Goal: Task Accomplishment & Management: Use online tool/utility

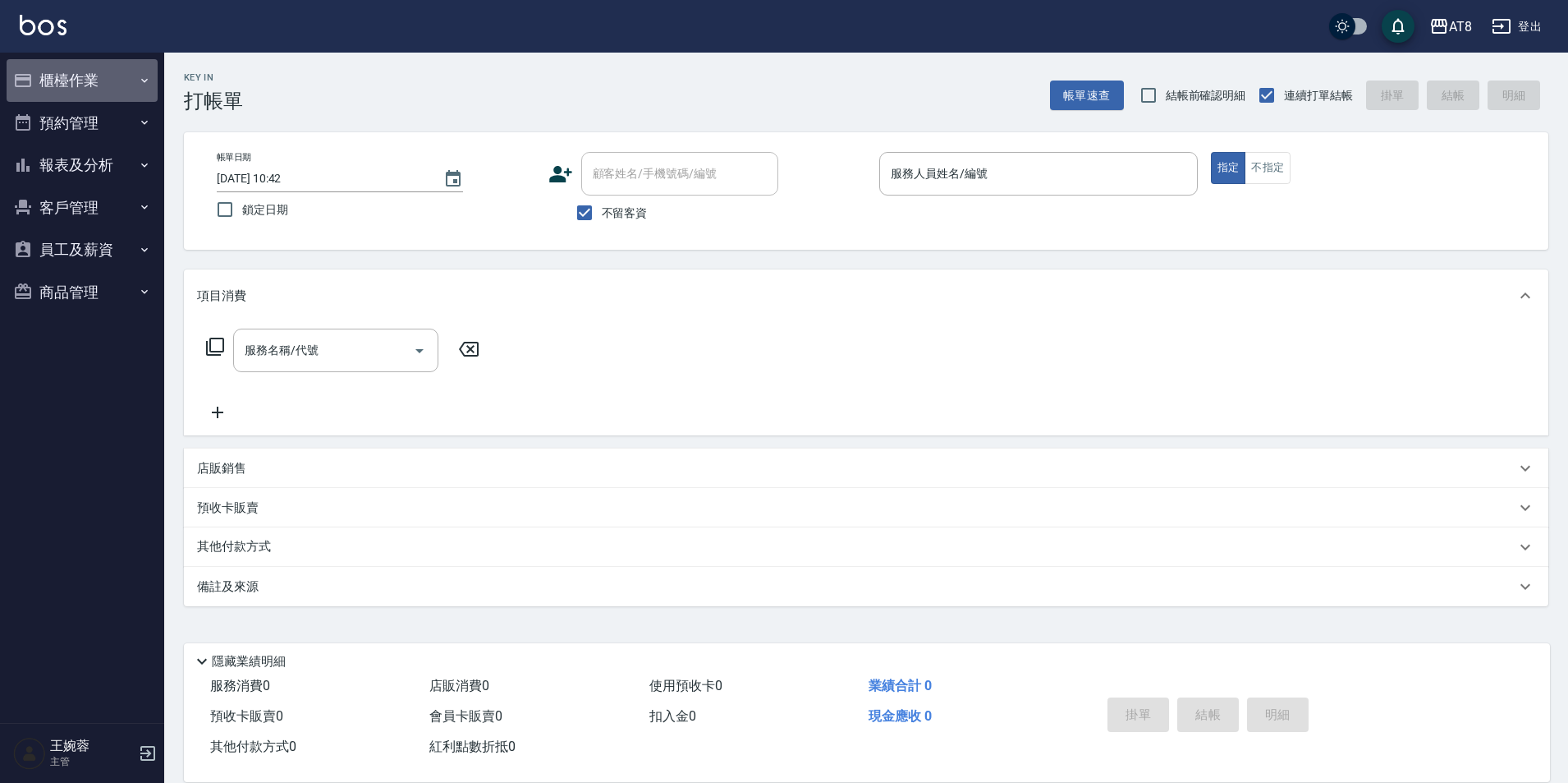
click at [103, 86] on button "櫃檯作業" at bounding box center [82, 81] width 152 height 43
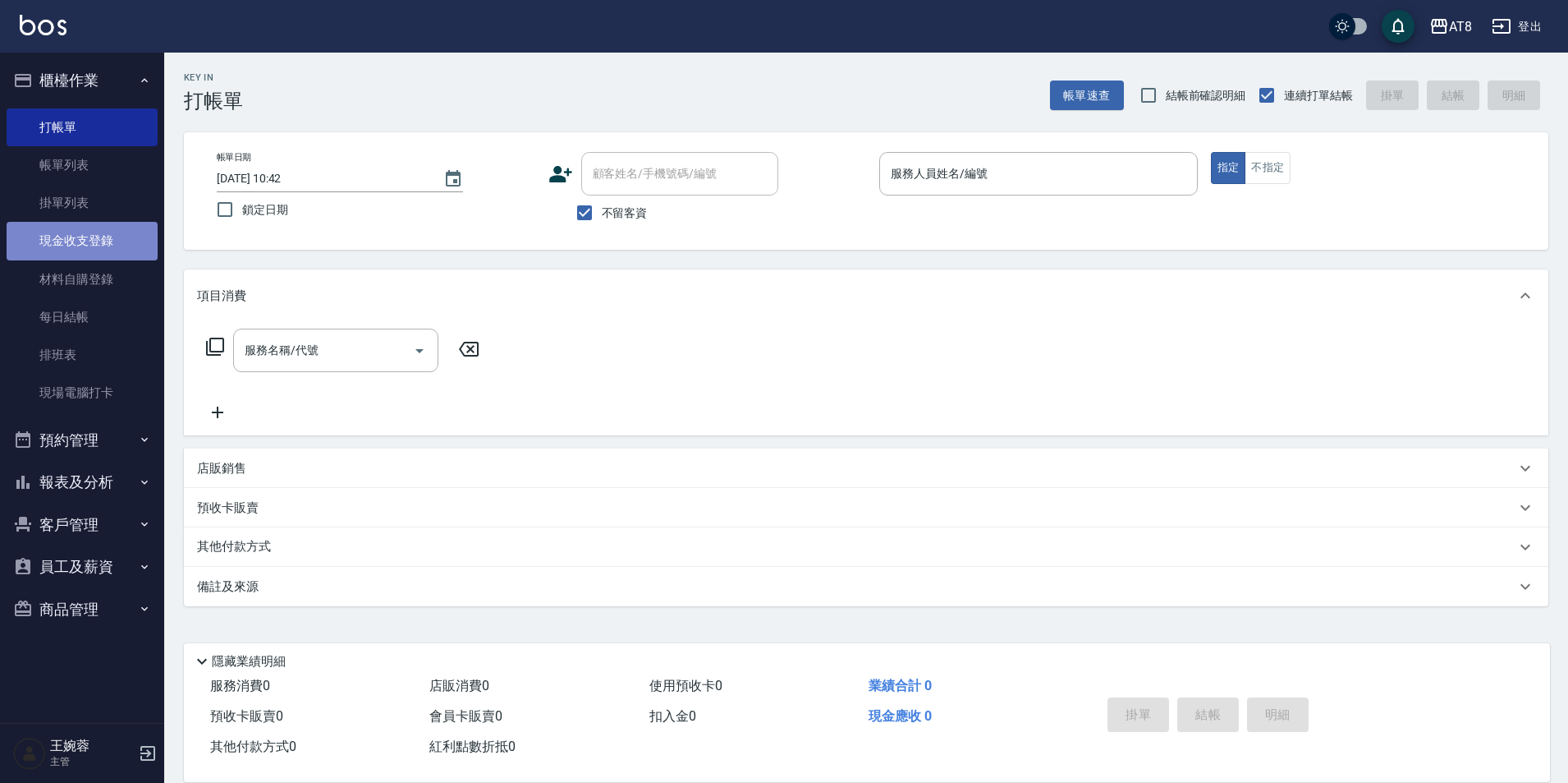
click at [89, 248] on link "現金收支登錄" at bounding box center [82, 240] width 152 height 38
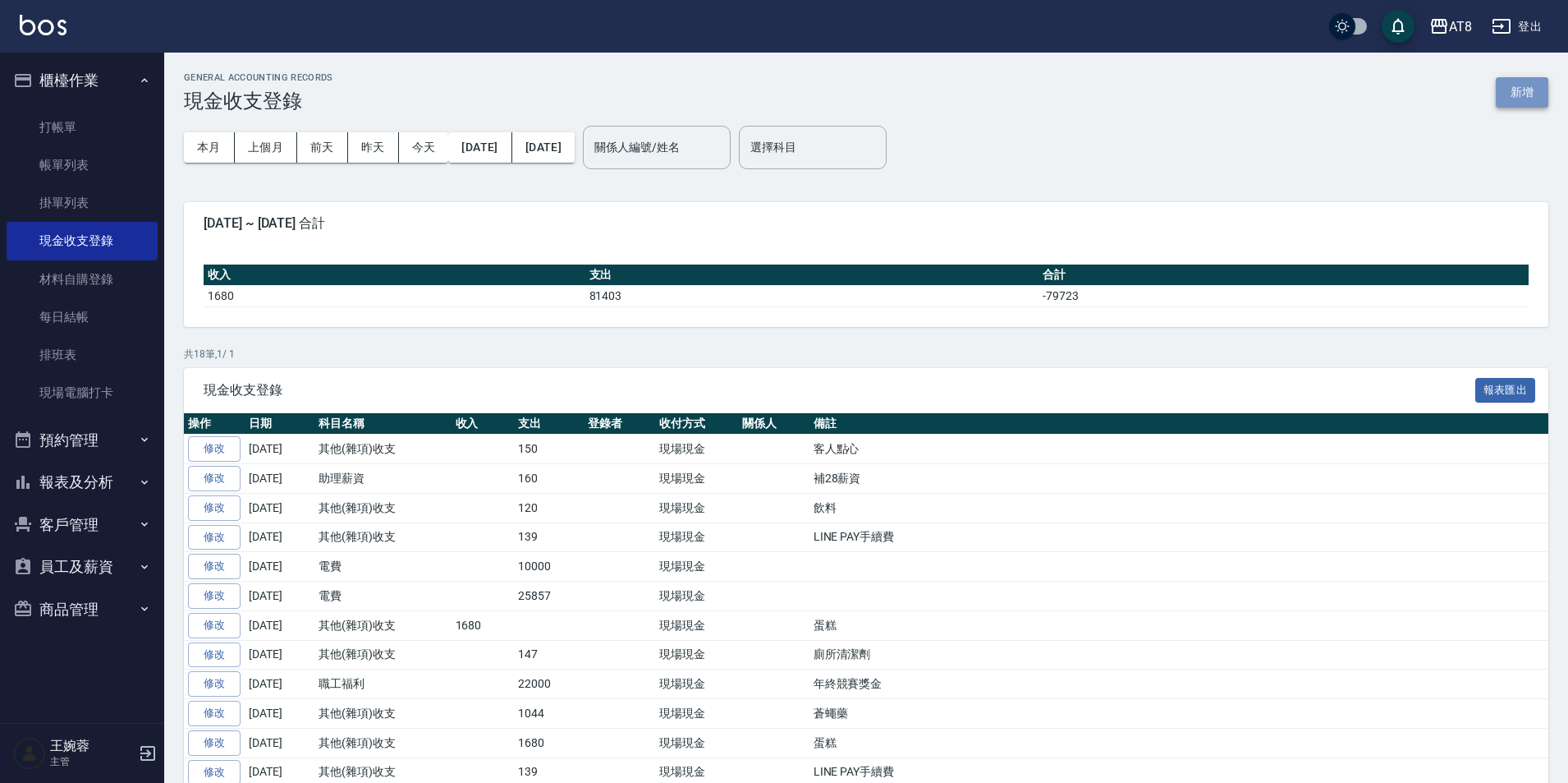
click at [1504, 100] on button "新增" at bounding box center [1522, 92] width 53 height 31
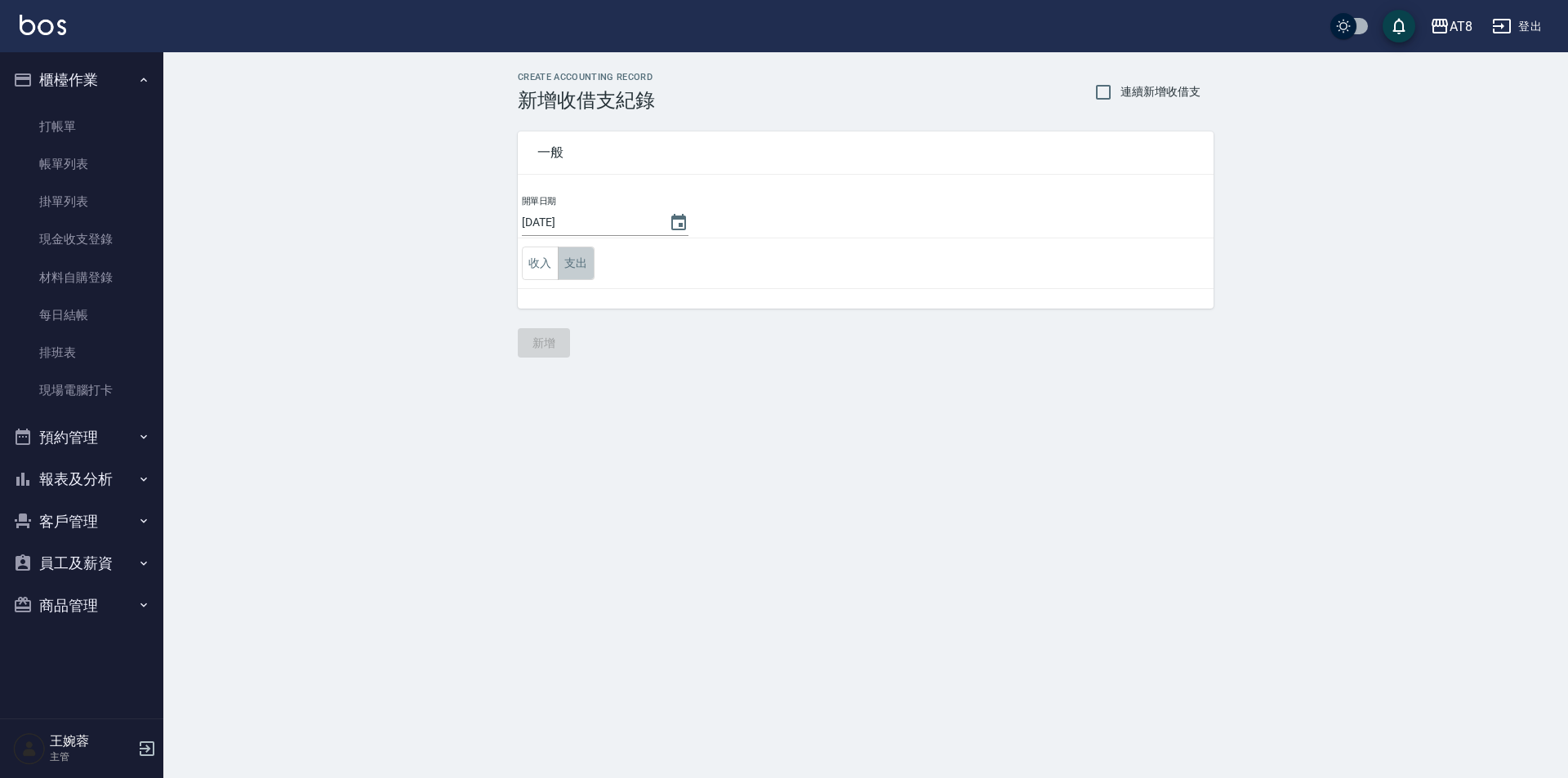
click at [575, 273] on button "支出" at bounding box center [576, 263] width 37 height 33
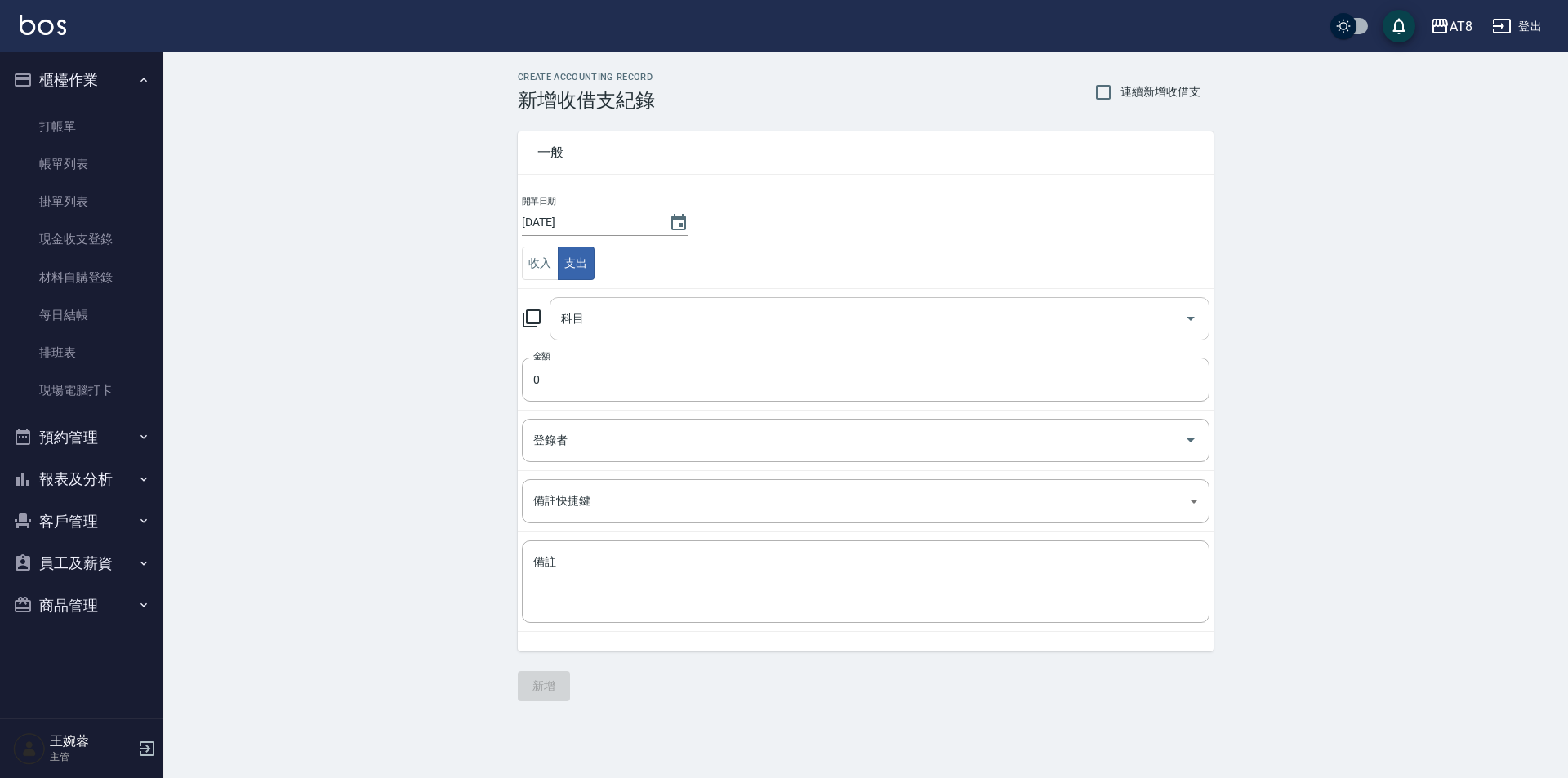
click at [601, 331] on input "科目" at bounding box center [866, 318] width 620 height 29
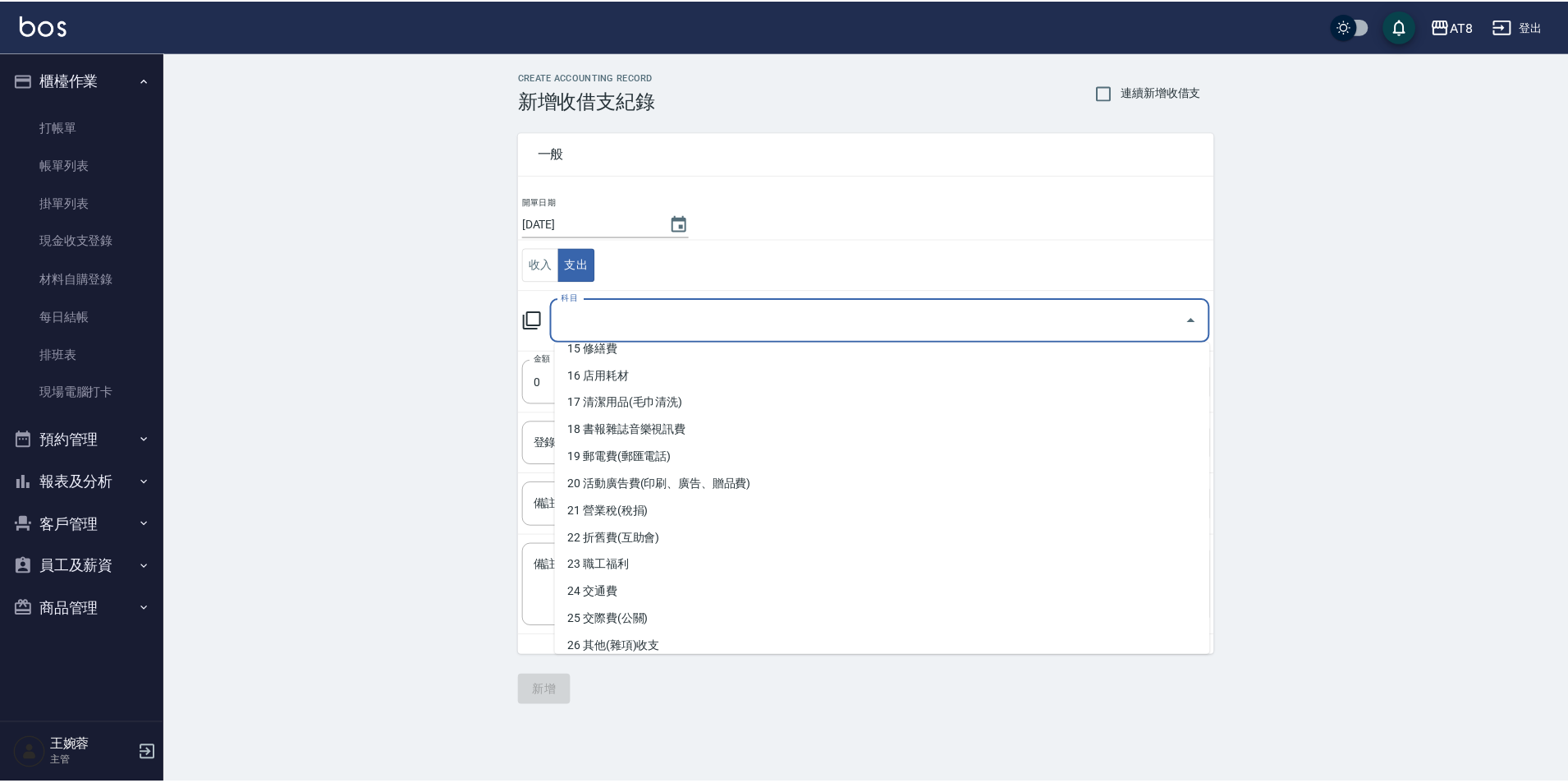
scroll to position [503, 0]
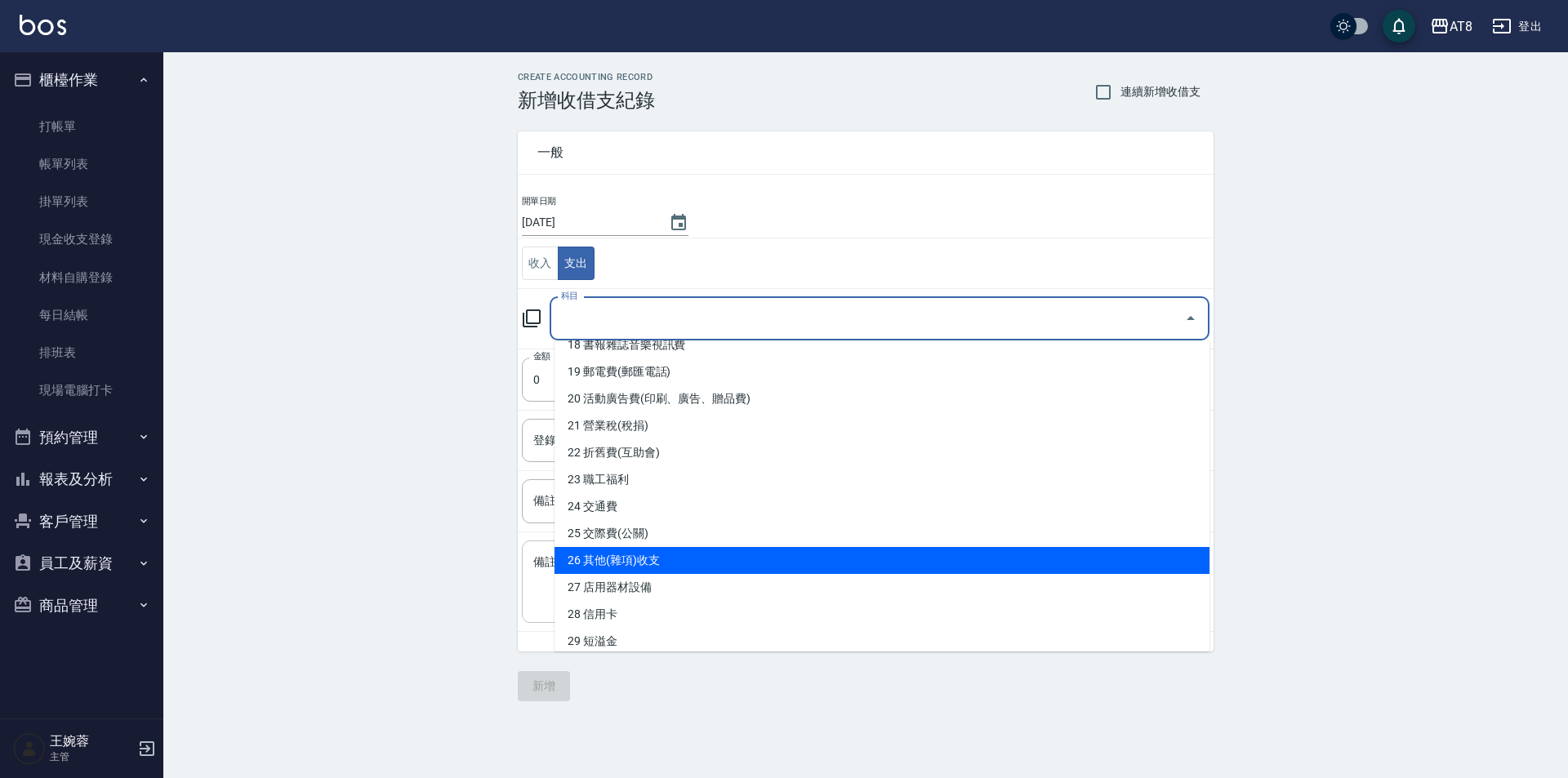
click at [1157, 565] on li "26 其他(雜項)收支" at bounding box center [882, 560] width 655 height 27
type input "26 其他(雜項)收支"
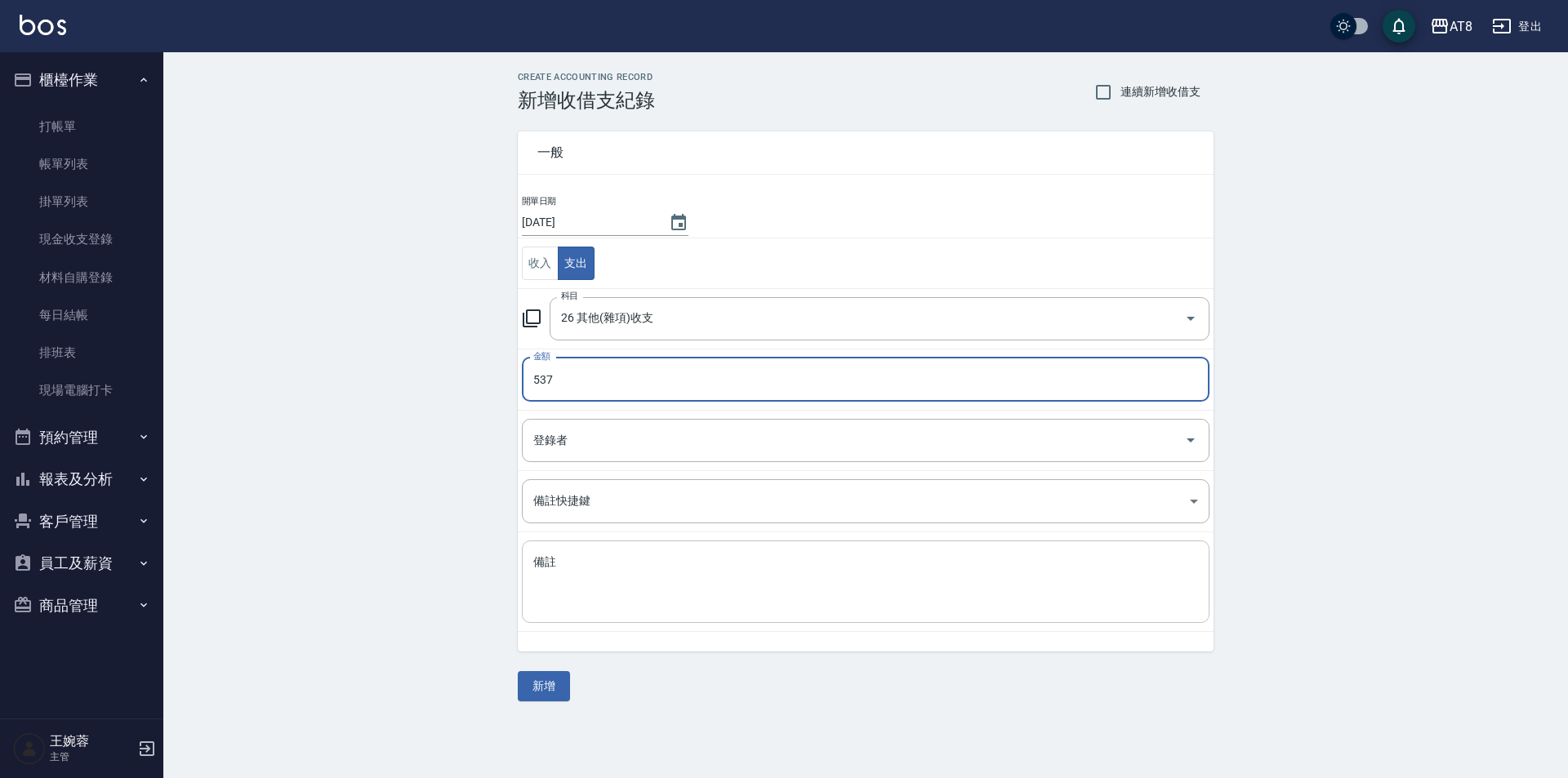
type input "537"
click at [1074, 590] on textarea "備註" at bounding box center [865, 582] width 665 height 55
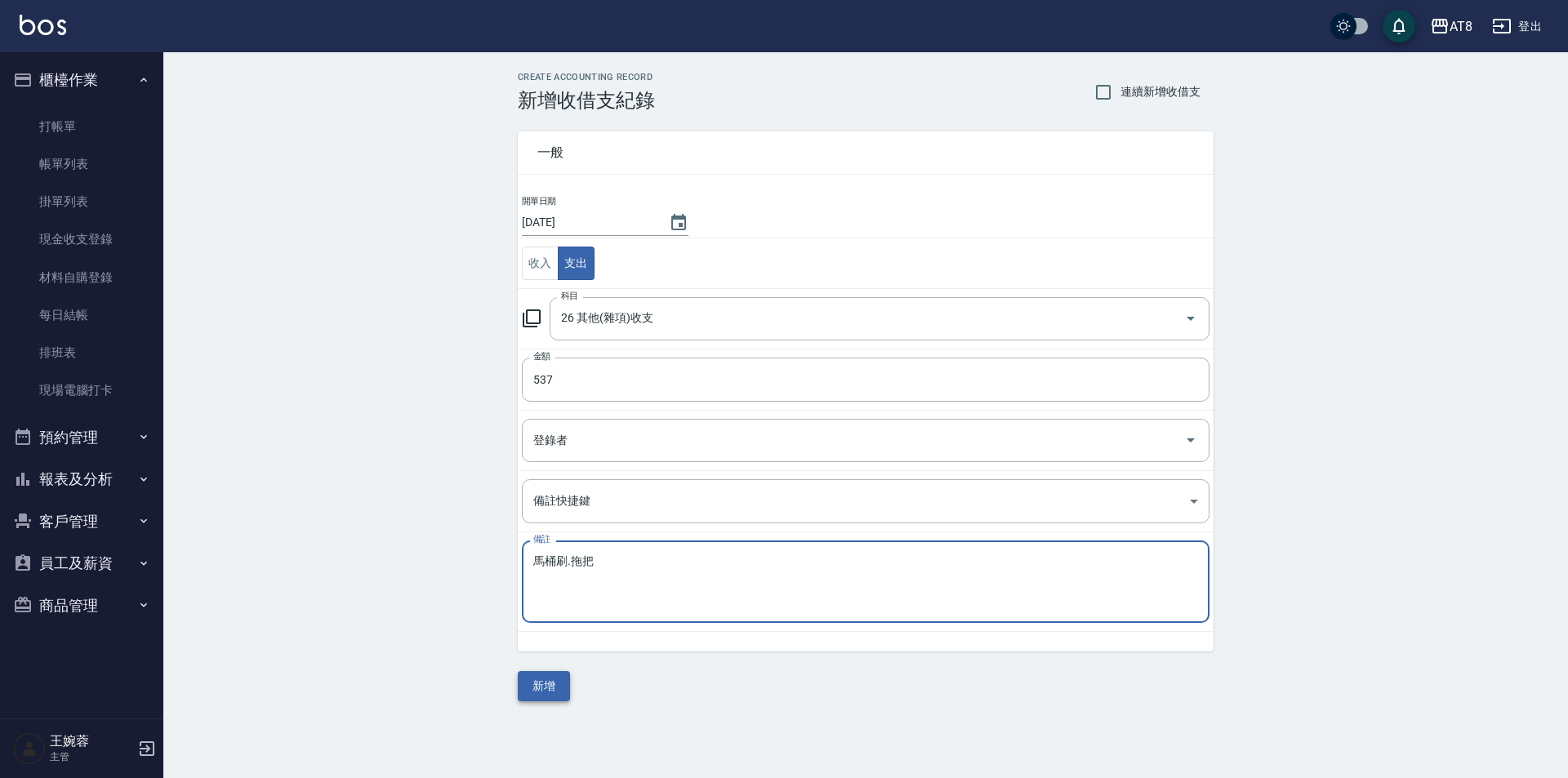
type textarea "馬桶刷.拖把"
click at [543, 689] on button "新增" at bounding box center [544, 686] width 53 height 30
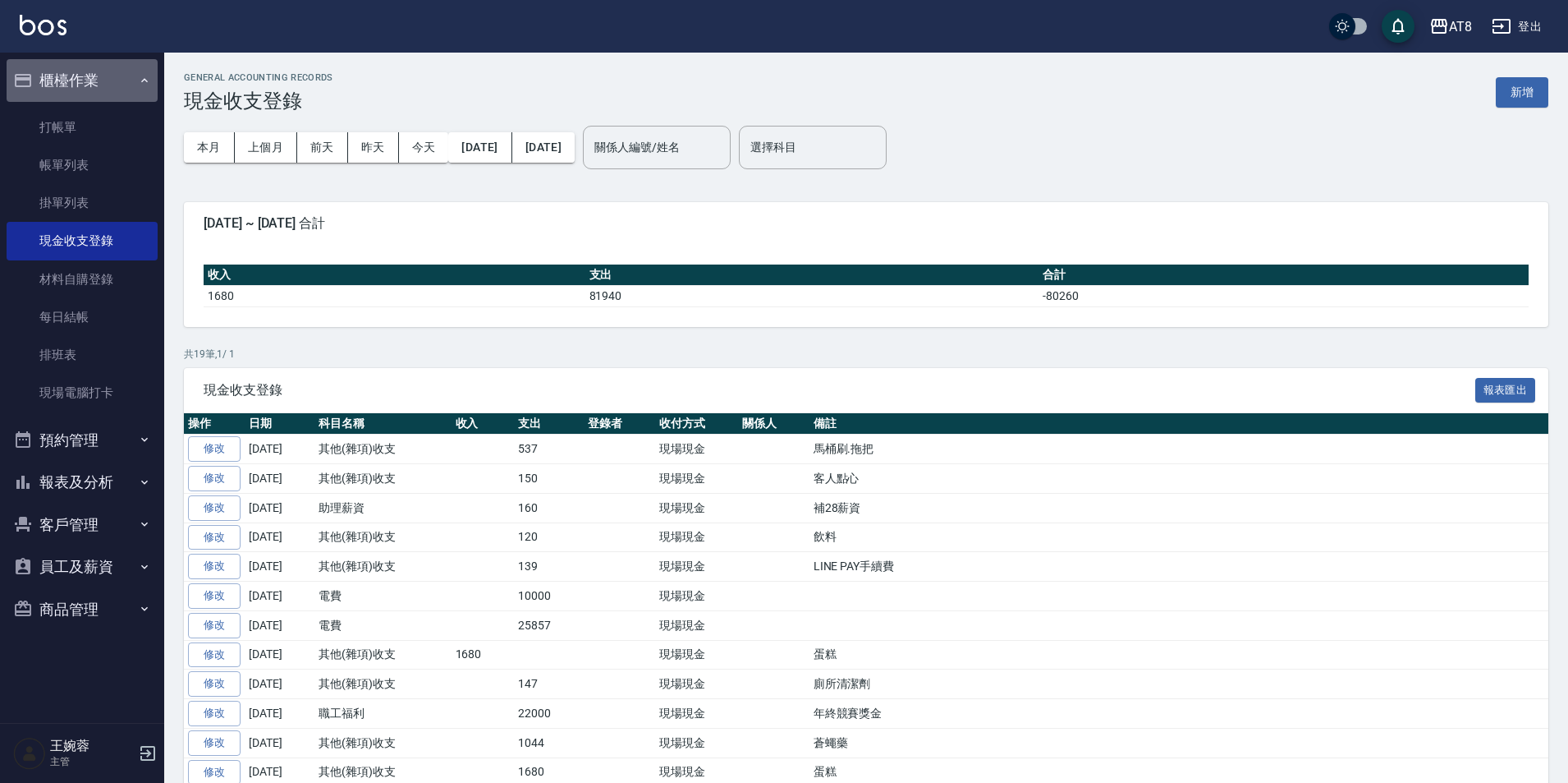
drag, startPoint x: 84, startPoint y: 64, endPoint x: 73, endPoint y: 81, distance: 20.2
click at [84, 69] on button "櫃檯作業" at bounding box center [82, 81] width 152 height 43
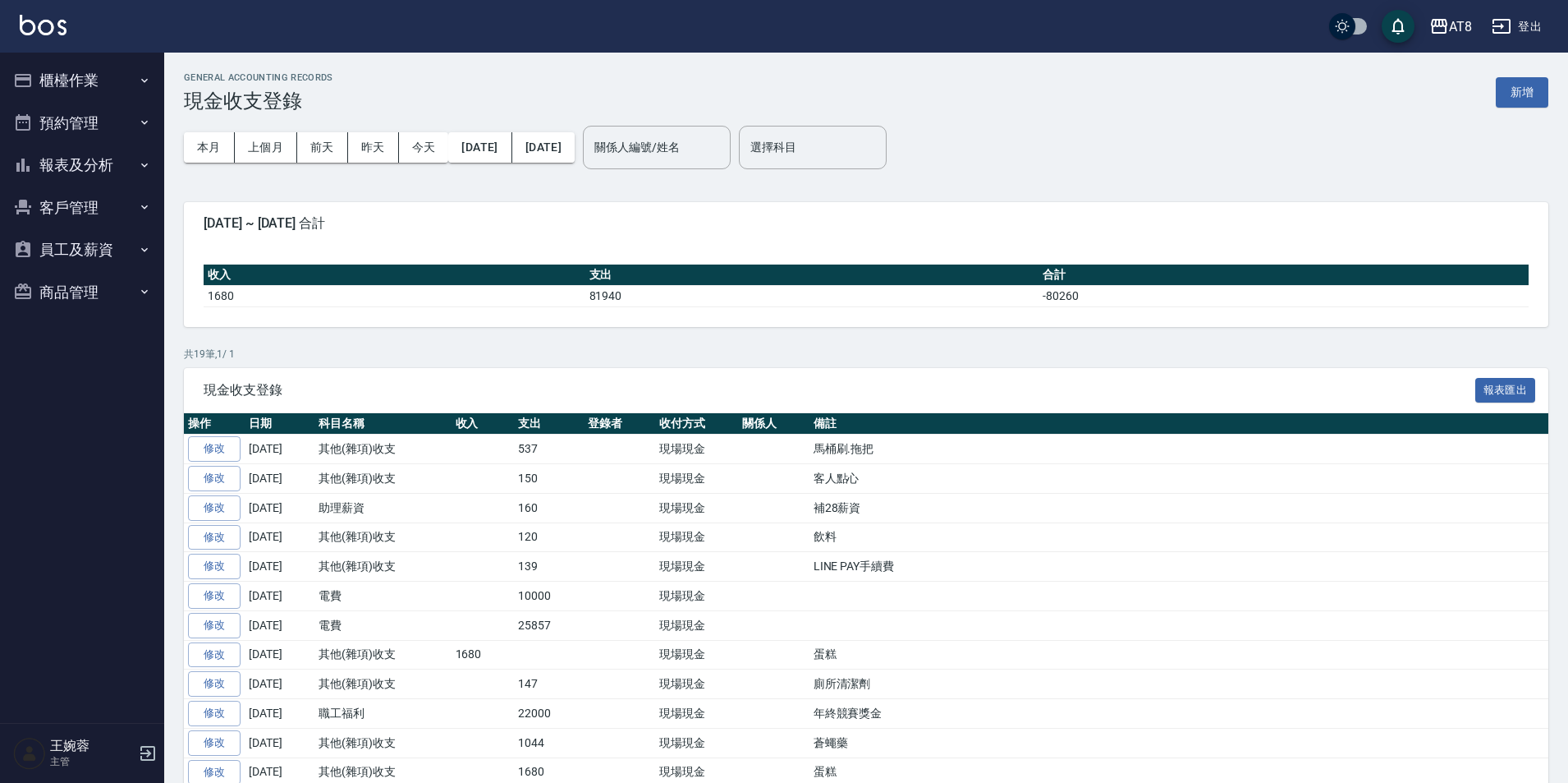
click at [64, 169] on button "報表及分析" at bounding box center [82, 166] width 152 height 43
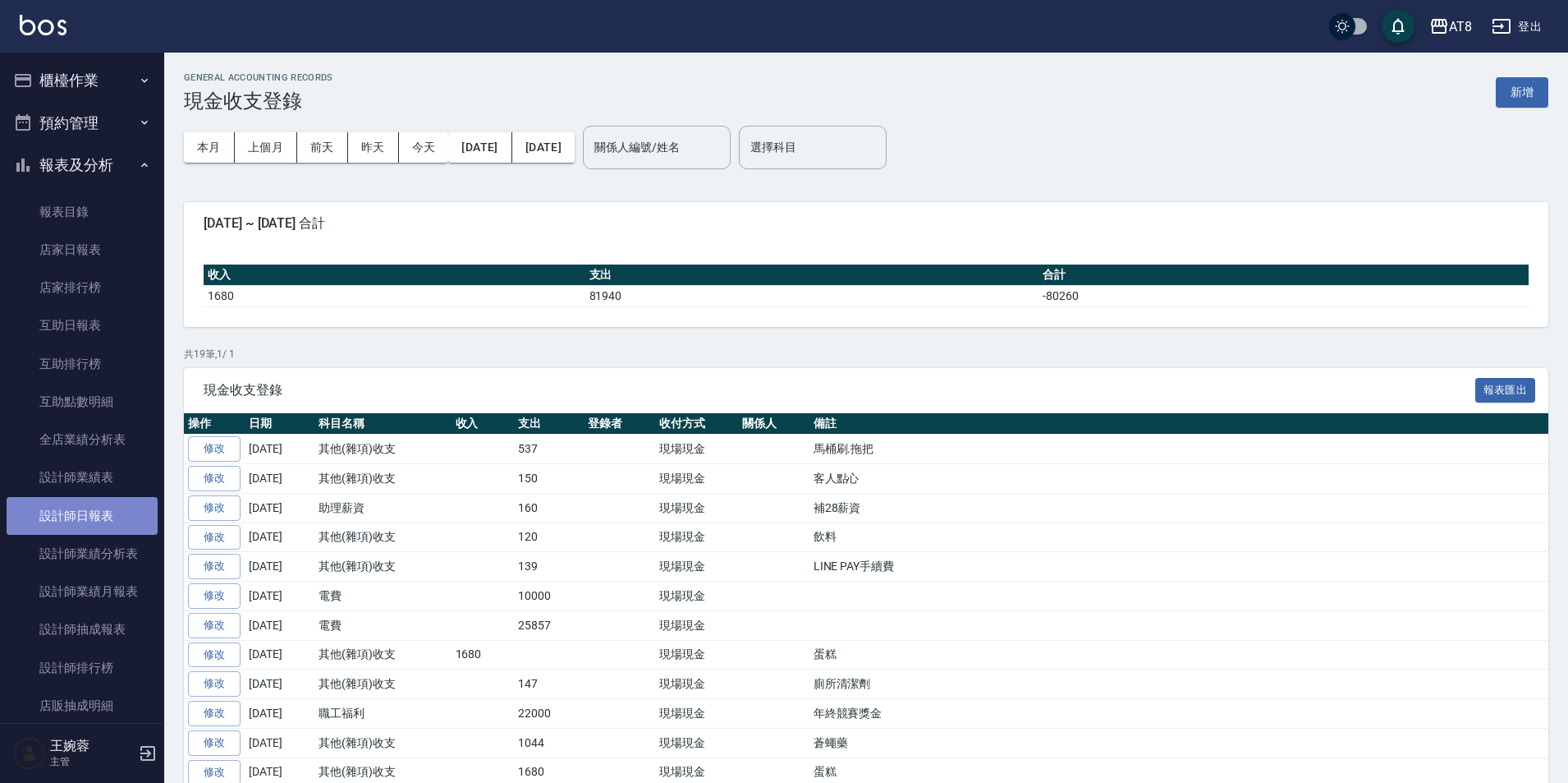
click at [85, 504] on link "設計師日報表" at bounding box center [82, 515] width 152 height 38
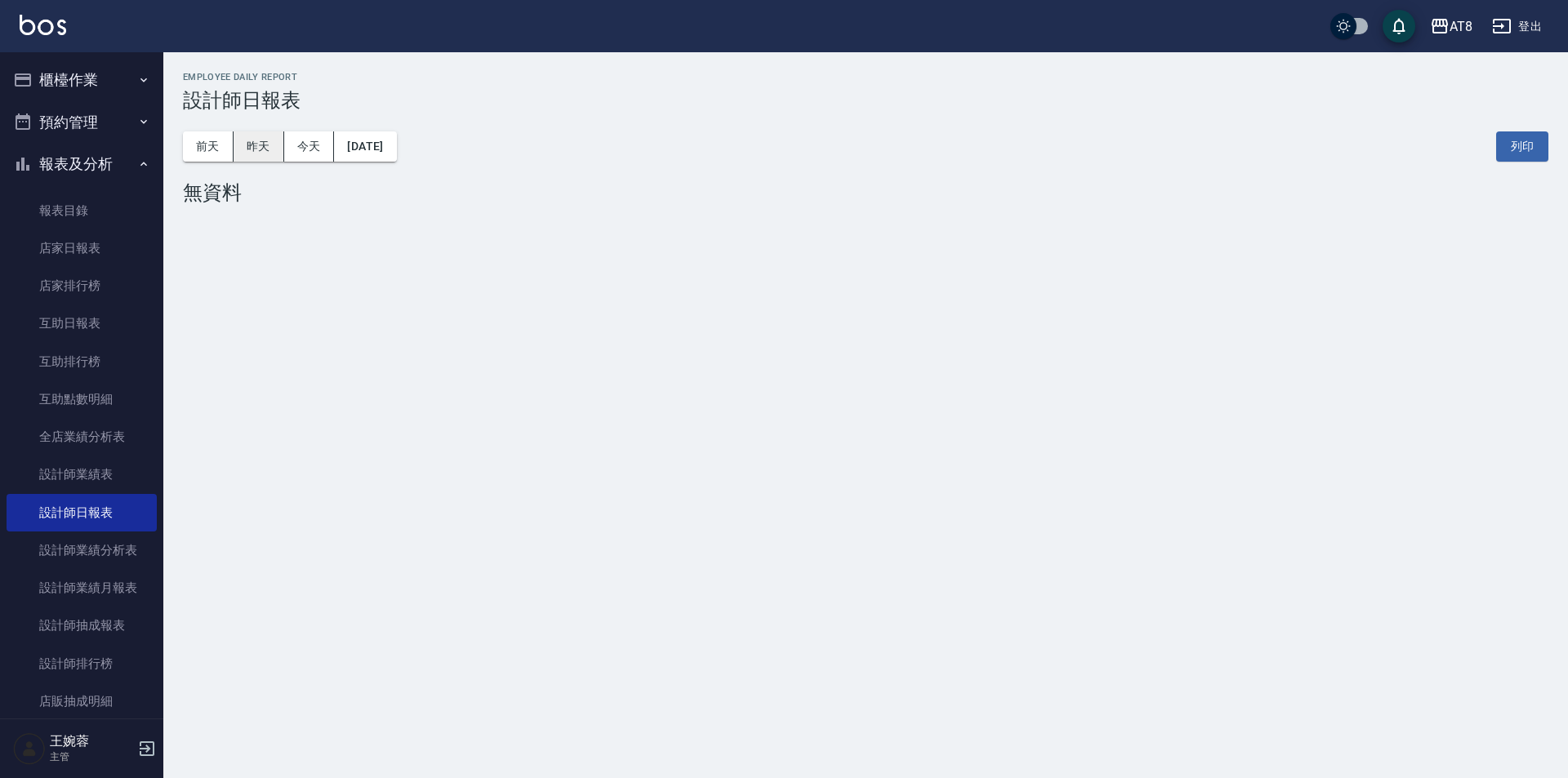
click at [255, 143] on button "昨天" at bounding box center [259, 146] width 51 height 30
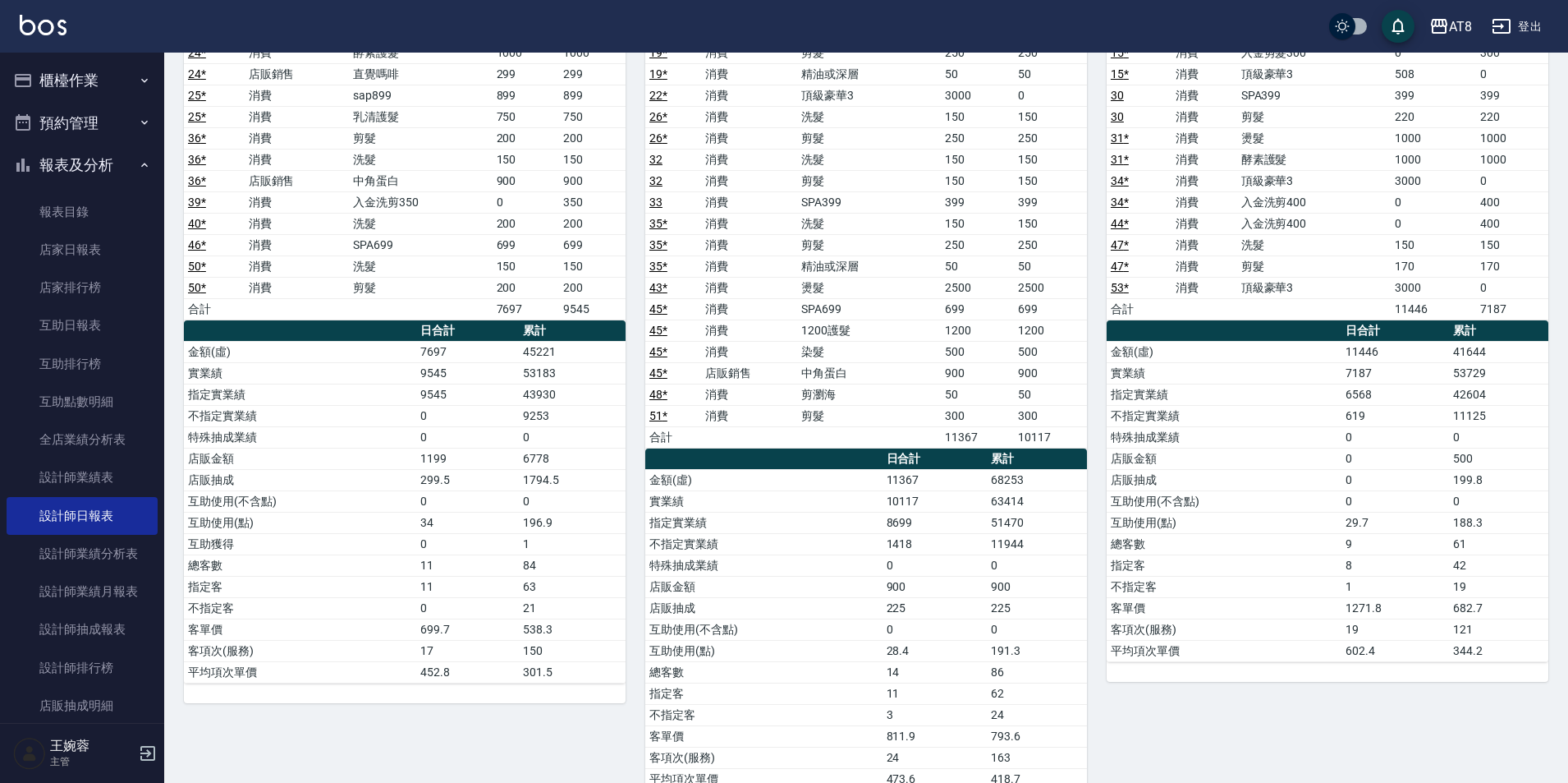
scroll to position [1231, 0]
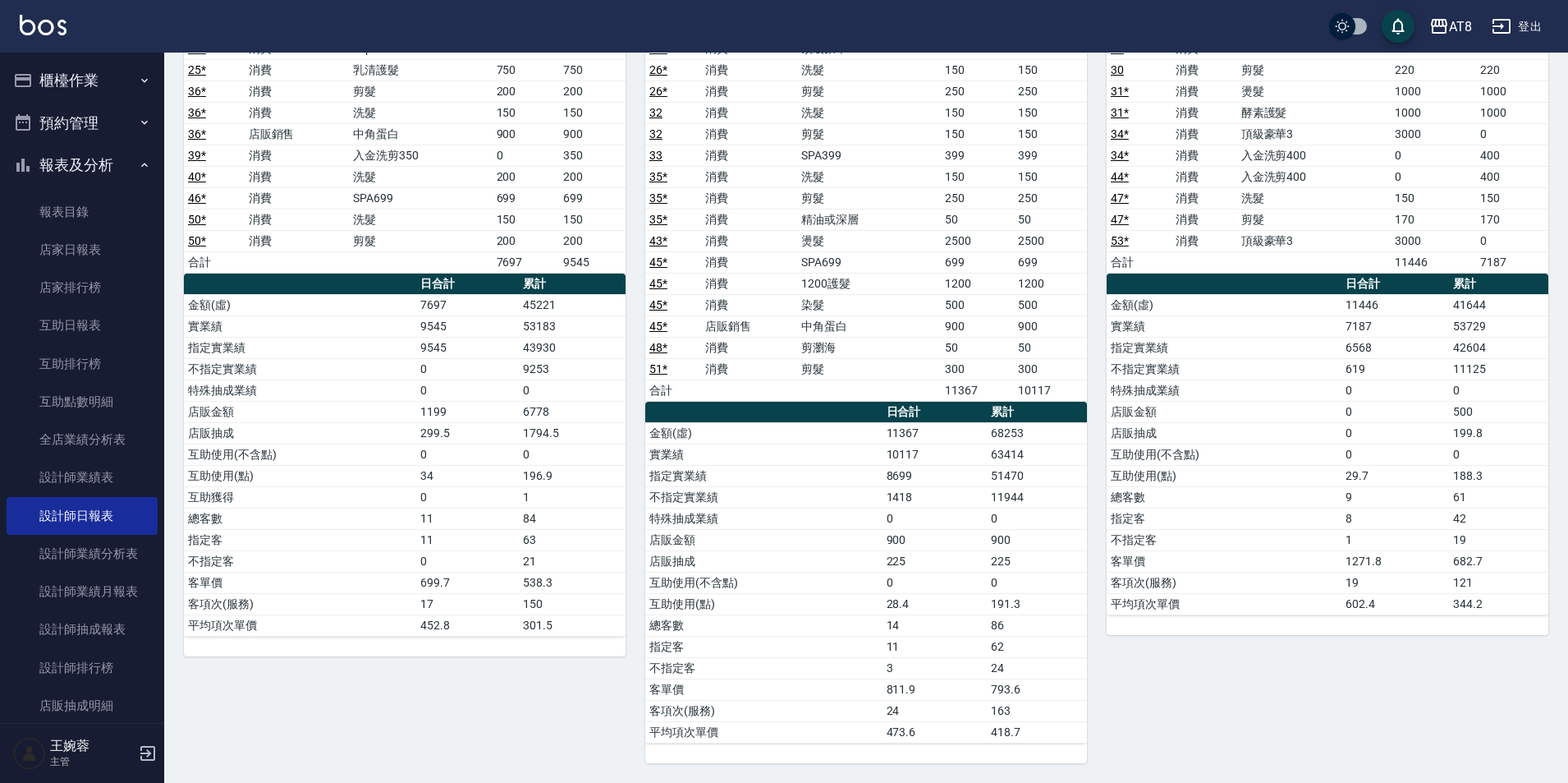
click at [1547, 586] on td "121" at bounding box center [1498, 582] width 99 height 21
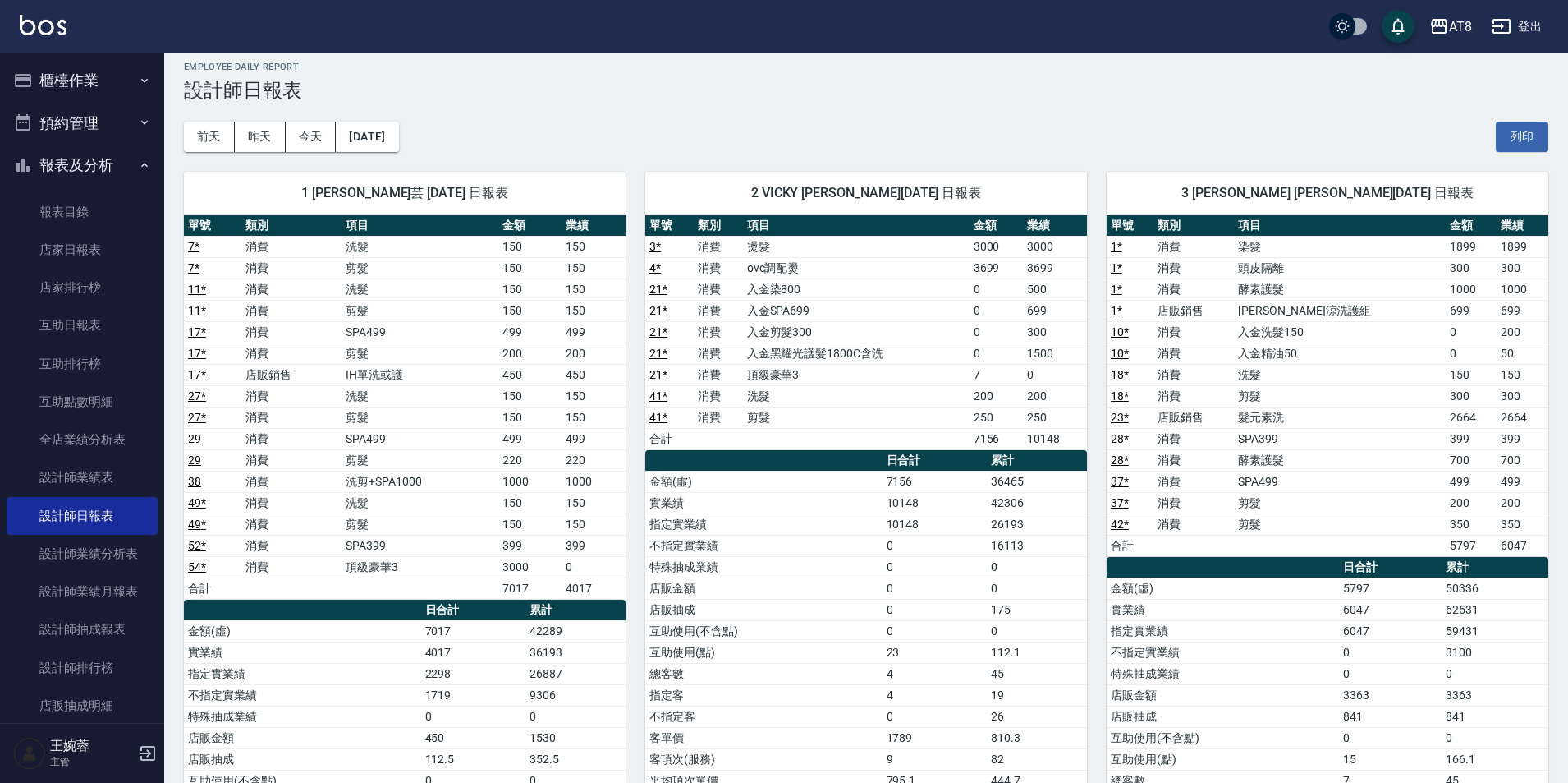
scroll to position [0, 0]
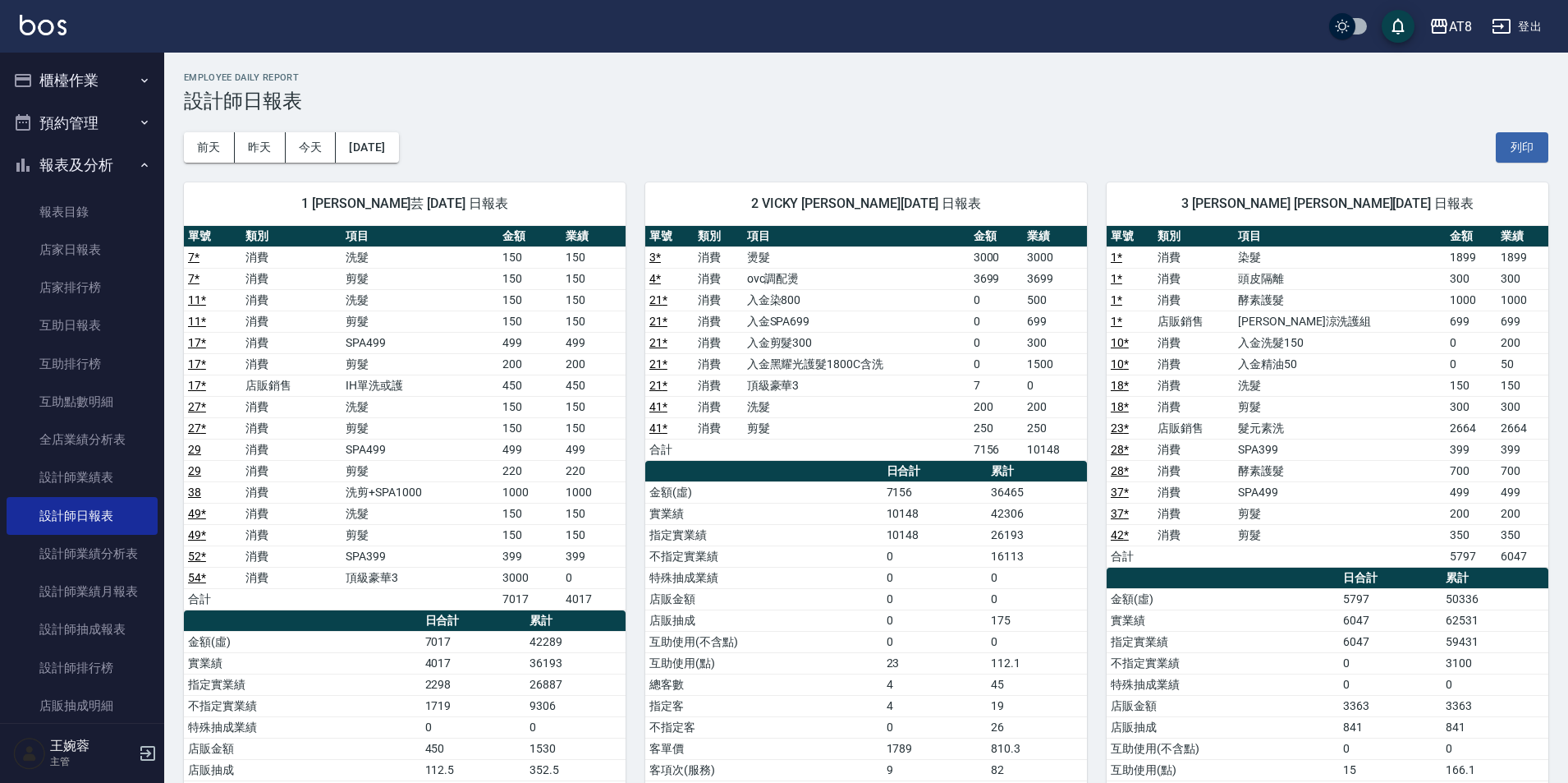
click at [88, 156] on button "報表及分析" at bounding box center [82, 166] width 152 height 43
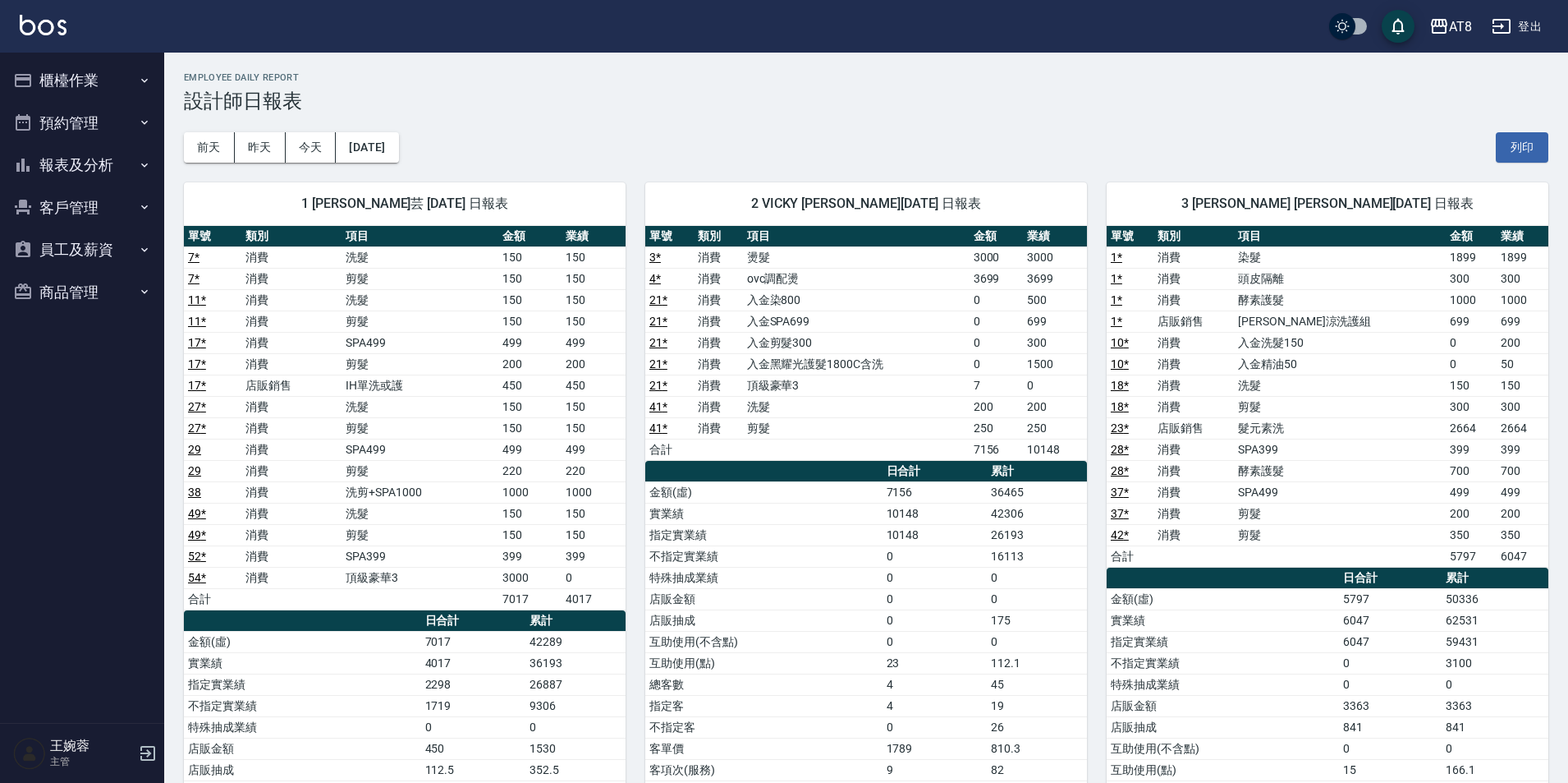
click at [86, 72] on button "櫃檯作業" at bounding box center [82, 81] width 152 height 43
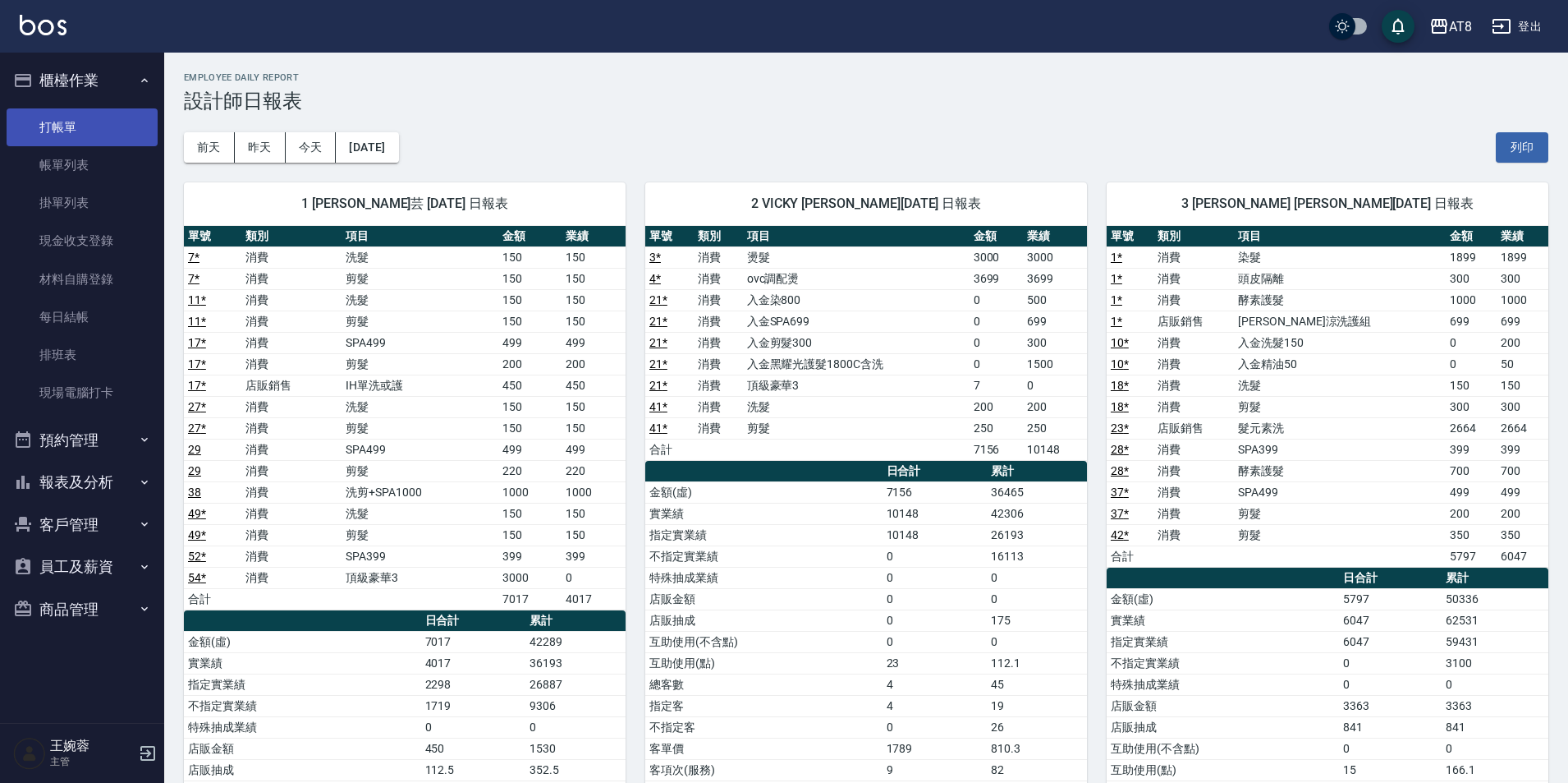
click at [62, 122] on link "打帳單" at bounding box center [82, 127] width 152 height 38
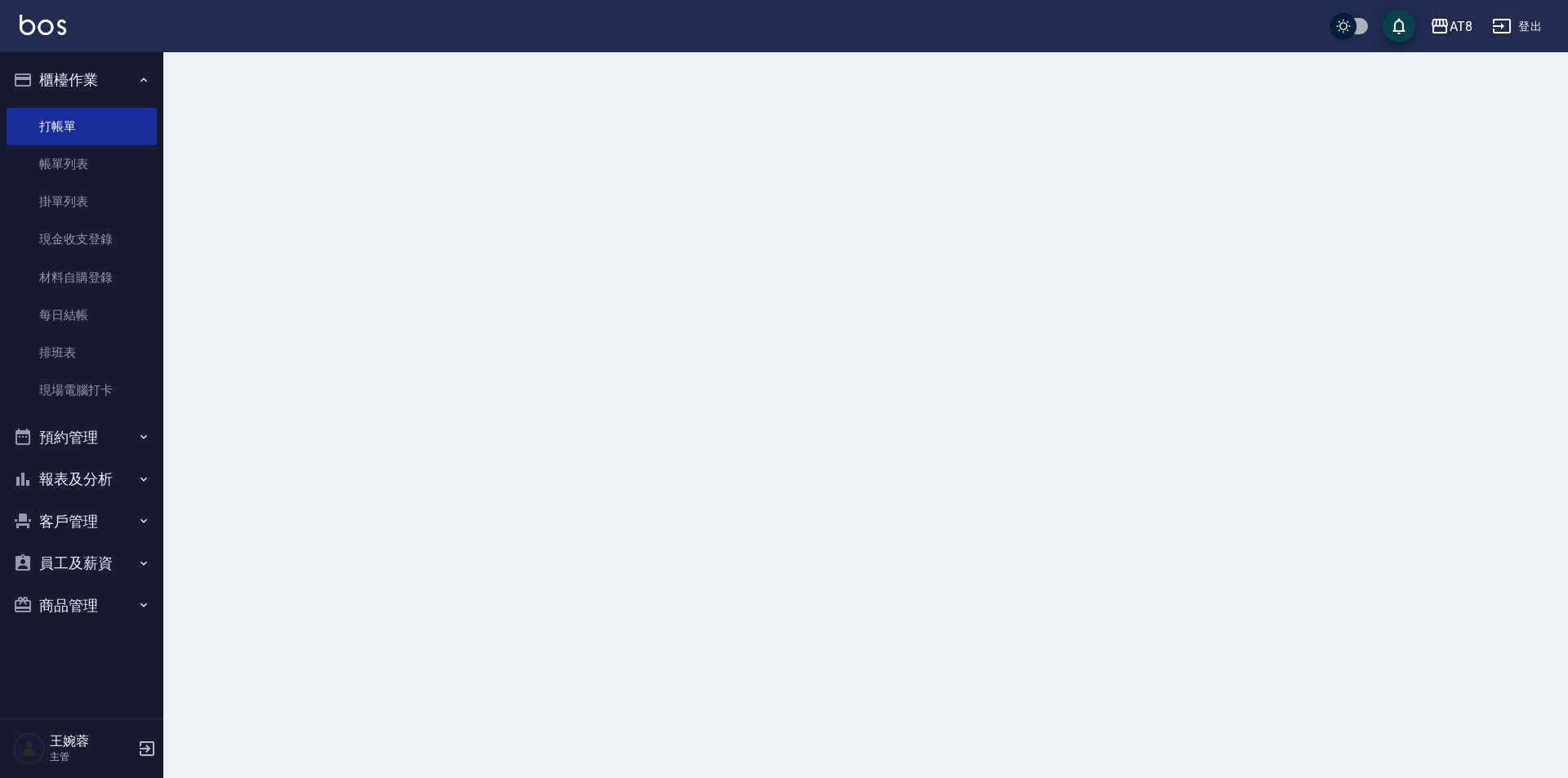
click at [81, 72] on button "櫃檯作業" at bounding box center [81, 80] width 151 height 43
